Goal: Check status

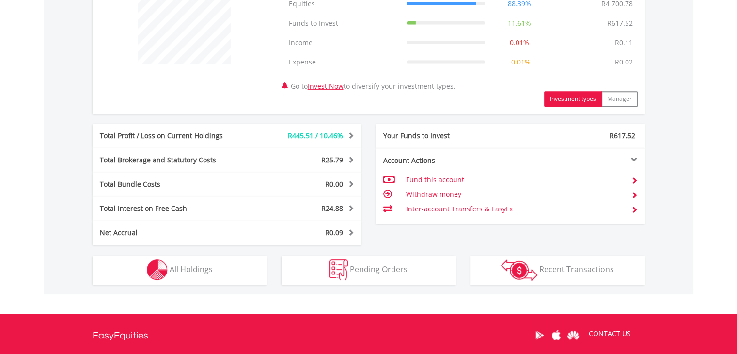
scroll to position [504, 0]
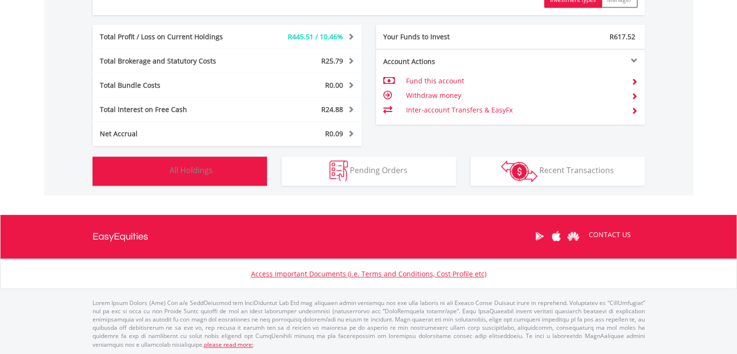
click at [210, 167] on span "All Holdings" at bounding box center [191, 170] width 43 height 11
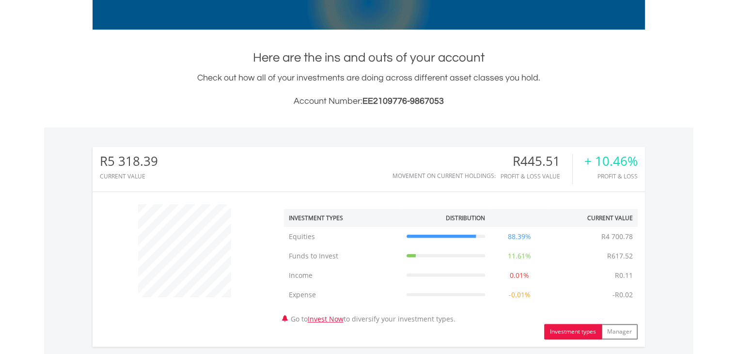
scroll to position [84, 0]
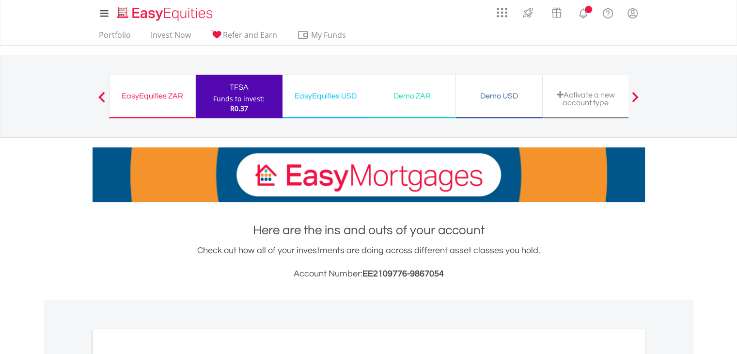
scroll to position [242, 0]
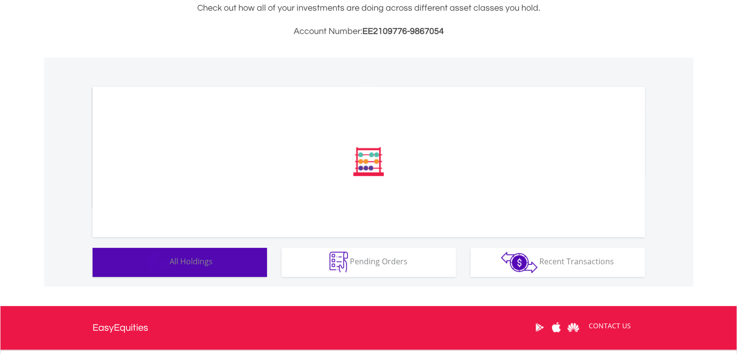
click at [184, 268] on button "Holdings All Holdings" at bounding box center [180, 262] width 174 height 29
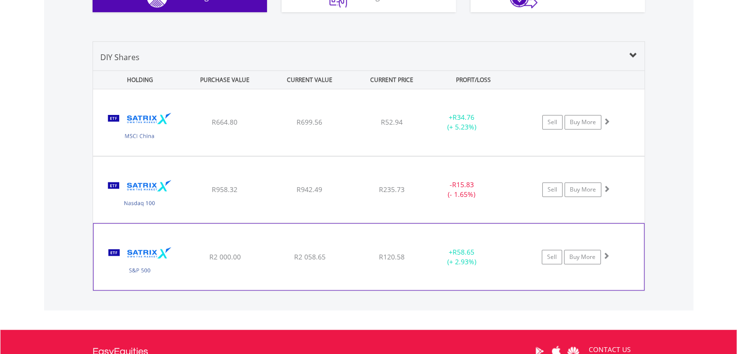
scroll to position [621, 0]
